Goal: Register for event/course

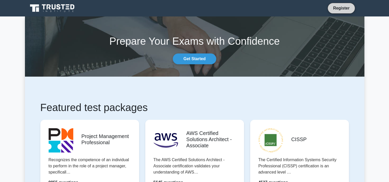
click at [340, 10] on link "Register" at bounding box center [341, 8] width 23 height 6
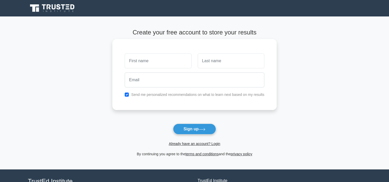
click at [148, 58] on input "text" at bounding box center [158, 60] width 67 height 15
type input "CLYDE"
type input "NELSON"
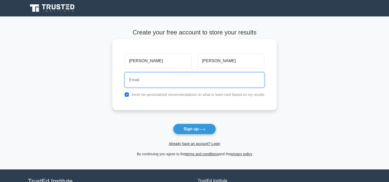
type input "clynel@hotmail.com"
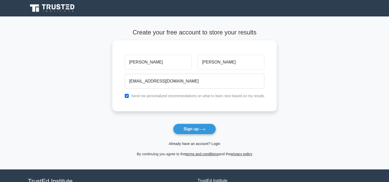
click at [186, 145] on link "Already have an account? Login" at bounding box center [194, 144] width 51 height 4
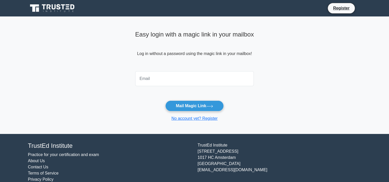
click at [184, 83] on input "email" at bounding box center [194, 78] width 119 height 15
type input "clynel@hotmail.com"
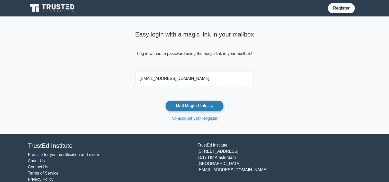
click at [198, 108] on button "Mail Magic Link" at bounding box center [194, 105] width 58 height 11
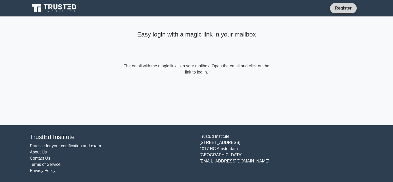
click at [342, 9] on link "Register" at bounding box center [343, 8] width 23 height 6
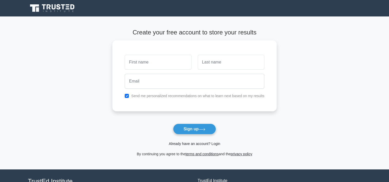
click at [183, 144] on link "Already have an account? Login" at bounding box center [194, 144] width 51 height 4
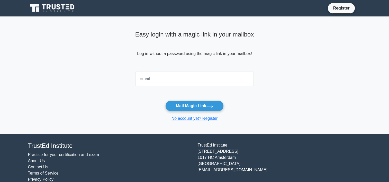
click at [199, 80] on input "email" at bounding box center [194, 78] width 119 height 15
type input "clydew.nelsonjr@gmail.com"
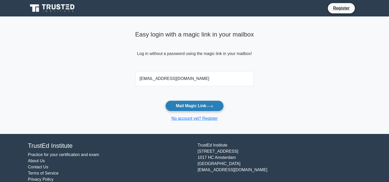
click at [195, 108] on button "Mail Magic Link" at bounding box center [194, 105] width 58 height 11
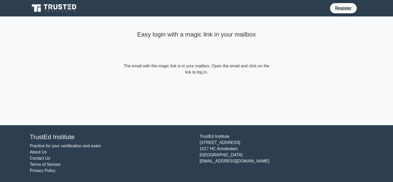
click at [207, 62] on div "Easy login with a magic link in your mailbox" at bounding box center [196, 46] width 148 height 34
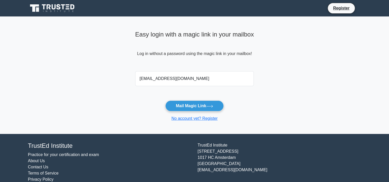
click at [199, 78] on input "[EMAIL_ADDRESS][DOMAIN_NAME]" at bounding box center [194, 78] width 119 height 15
type input "c"
click at [191, 78] on input "email" at bounding box center [194, 78] width 119 height 15
type input "clynel@gmail.com"
click at [194, 106] on button "Mail Magic Link" at bounding box center [194, 105] width 58 height 11
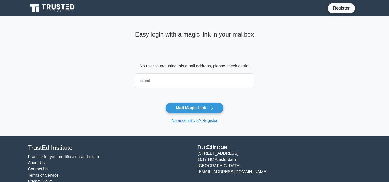
click at [52, 9] on icon at bounding box center [54, 6] width 4 height 5
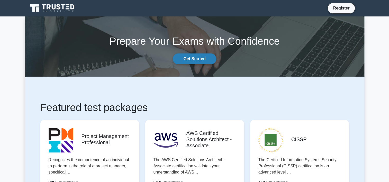
click at [196, 58] on link "Get Started" at bounding box center [194, 58] width 43 height 11
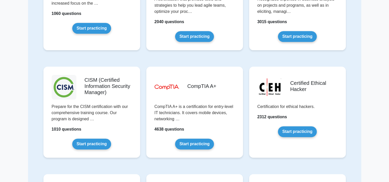
scroll to position [642, 0]
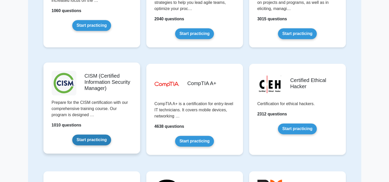
click at [85, 139] on link "Start practicing" at bounding box center [91, 139] width 39 height 11
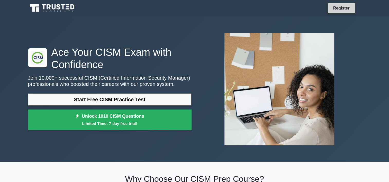
click at [343, 9] on link "Register" at bounding box center [341, 8] width 23 height 6
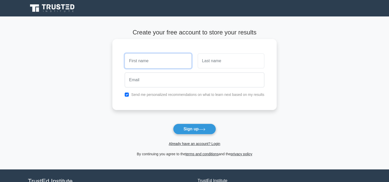
click at [155, 61] on input "text" at bounding box center [158, 60] width 67 height 15
type input "[PERSON_NAME]"
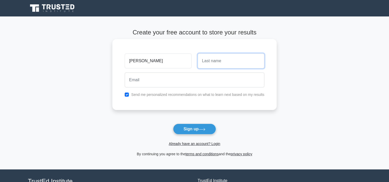
type input "[PERSON_NAME]"
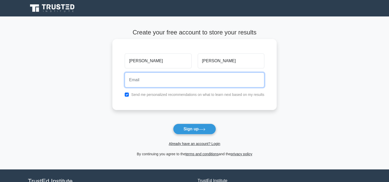
type input "[EMAIL_ADDRESS][DOMAIN_NAME]"
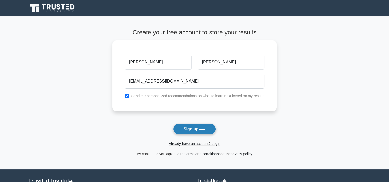
click at [184, 130] on button "Sign up" at bounding box center [194, 129] width 43 height 11
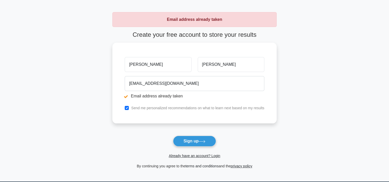
scroll to position [26, 0]
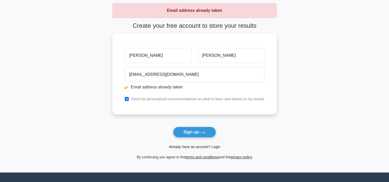
click at [192, 146] on link "Already have an account? Login" at bounding box center [194, 147] width 51 height 4
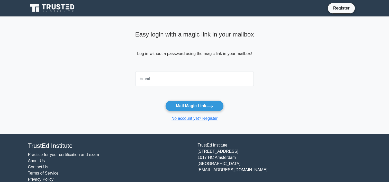
click at [212, 75] on input "email" at bounding box center [194, 78] width 119 height 15
type input "clynel@hotmail.com"
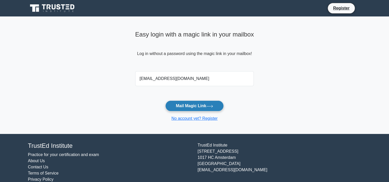
click at [192, 107] on button "Mail Magic Link" at bounding box center [194, 105] width 58 height 11
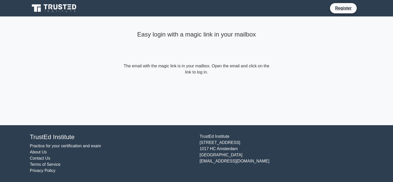
click at [210, 78] on div "Easy login with a magic link in your mailbox The email with the magic link is i…" at bounding box center [196, 51] width 154 height 71
click at [204, 71] on form "The email with the magic link is in your mailbox. Open the email and click on t…" at bounding box center [196, 69] width 148 height 12
click at [204, 70] on form "The email with the magic link is in your mailbox. Open the email and click on t…" at bounding box center [196, 69] width 148 height 12
click at [55, 10] on icon at bounding box center [54, 8] width 49 height 10
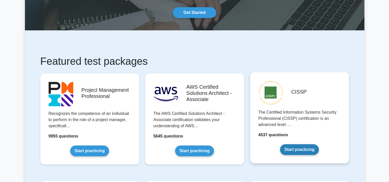
scroll to position [77, 0]
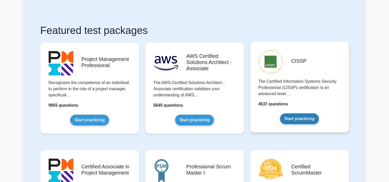
click at [293, 117] on link "Start practicing" at bounding box center [299, 118] width 39 height 11
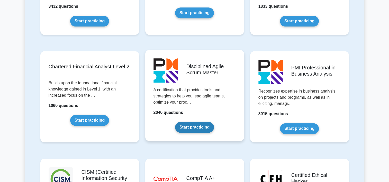
scroll to position [617, 0]
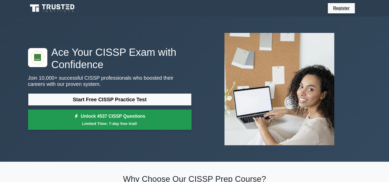
click at [97, 121] on small "Limited Time: 7-day free trial!" at bounding box center [109, 124] width 151 height 6
